Goal: Use online tool/utility: Utilize a website feature to perform a specific function

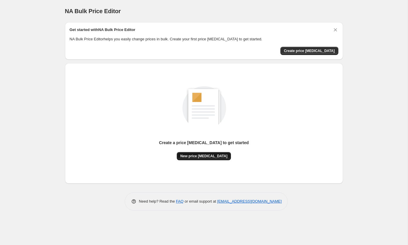
click at [211, 156] on span "New price [MEDICAL_DATA]" at bounding box center [203, 156] width 47 height 5
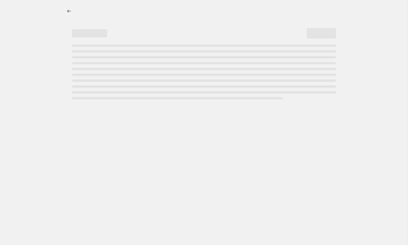
select select "percentage"
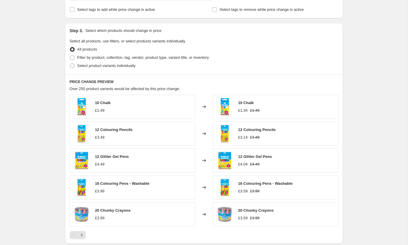
scroll to position [337, 0]
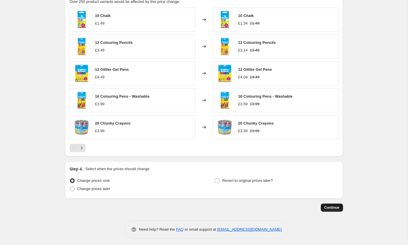
click at [338, 205] on span "Continue" at bounding box center [331, 207] width 15 height 5
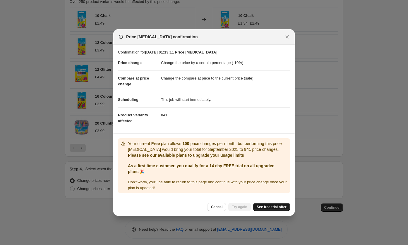
click at [266, 207] on span "See free trial offer" at bounding box center [271, 207] width 30 height 5
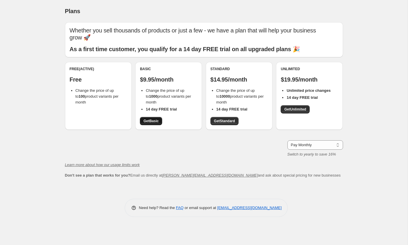
click at [154, 119] on span "Get Basic" at bounding box center [150, 121] width 15 height 5
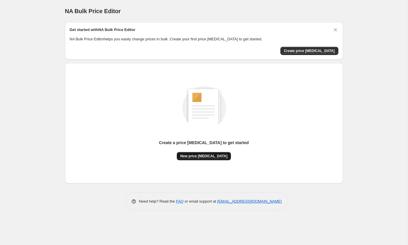
click at [221, 159] on button "New price change job" at bounding box center [204, 156] width 54 height 8
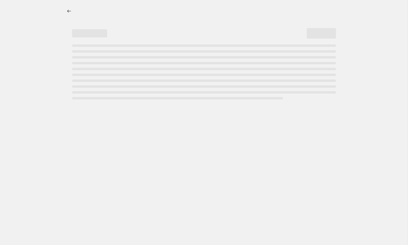
select select "percentage"
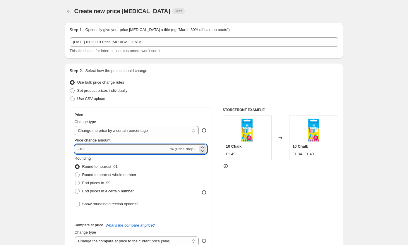
click at [139, 149] on input "-10" at bounding box center [122, 148] width 94 height 9
type input "-4"
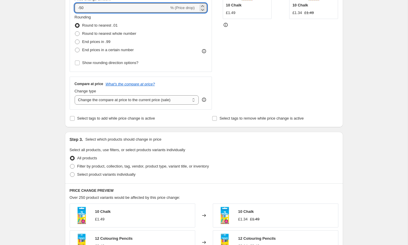
scroll to position [159, 0]
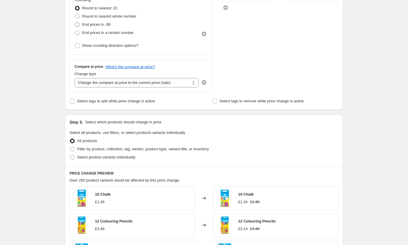
type input "-50"
click at [101, 24] on span "End prices in .99" at bounding box center [96, 24] width 28 height 4
click at [75, 23] on input "End prices in .99" at bounding box center [75, 22] width 0 height 0
radio input "true"
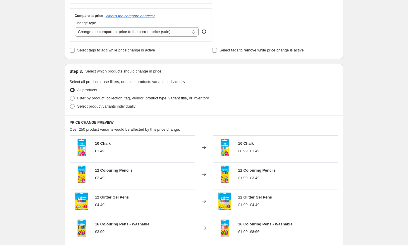
scroll to position [337, 0]
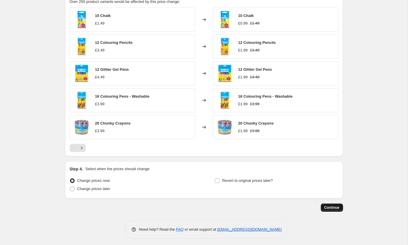
click at [325, 205] on span "Continue" at bounding box center [331, 207] width 15 height 5
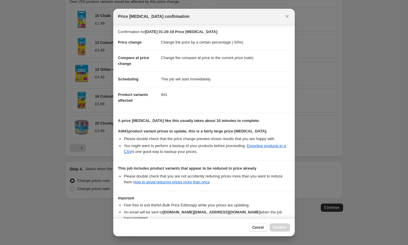
scroll to position [32, 0]
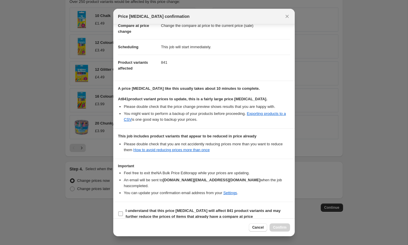
click at [162, 209] on b "I understand that this price change job will affect 841 product variants and ma…" at bounding box center [202, 214] width 155 height 10
click at [123, 211] on input "I understand that this price change job will affect 841 product variants and ma…" at bounding box center [120, 213] width 5 height 5
checkbox input "true"
click at [283, 227] on span "Confirm" at bounding box center [279, 227] width 13 height 5
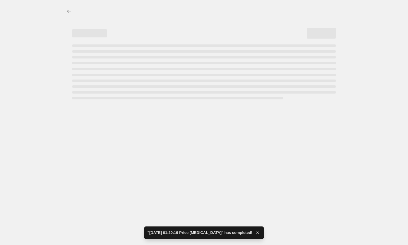
select select "percentage"
